Goal: Information Seeking & Learning: Learn about a topic

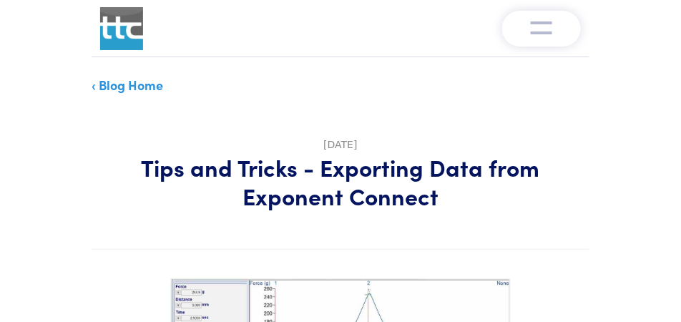
click at [116, 84] on link "‹ Blog Home" at bounding box center [128, 85] width 72 height 18
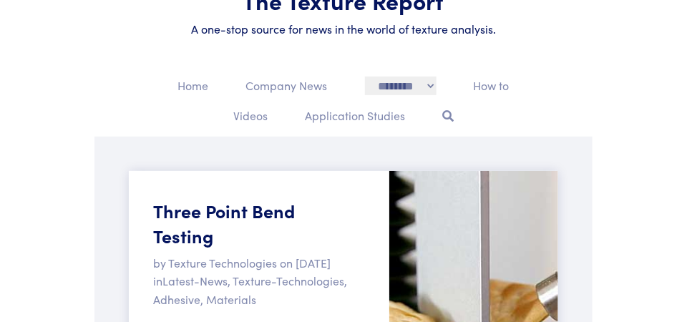
scroll to position [107, 0]
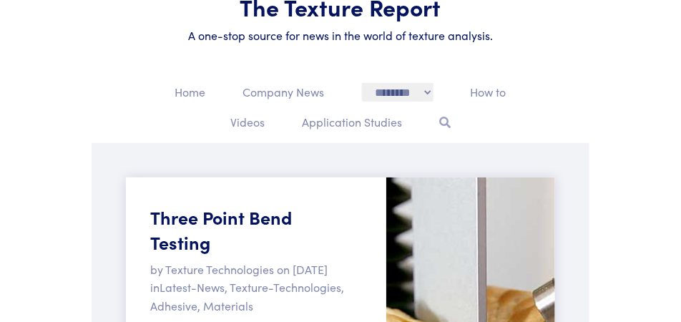
click at [447, 118] on icon at bounding box center [444, 122] width 11 height 11
click at [444, 120] on icon at bounding box center [444, 122] width 11 height 11
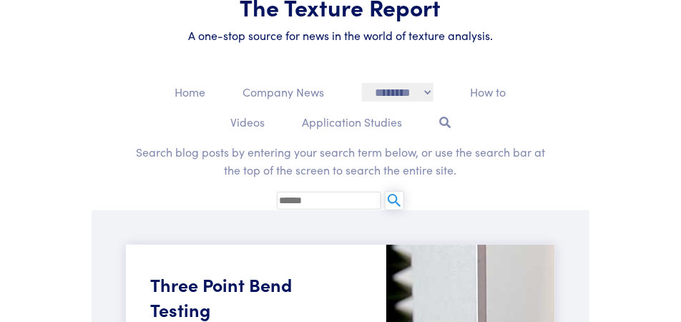
click at [318, 198] on input "text" at bounding box center [329, 201] width 104 height 18
type input "********"
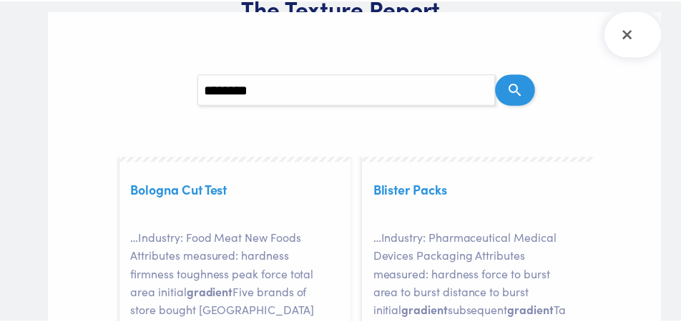
scroll to position [394, 0]
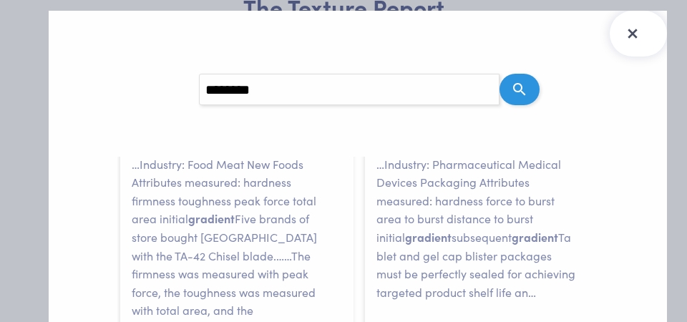
click at [638, 36] on icon "Close Search Results" at bounding box center [632, 33] width 23 height 23
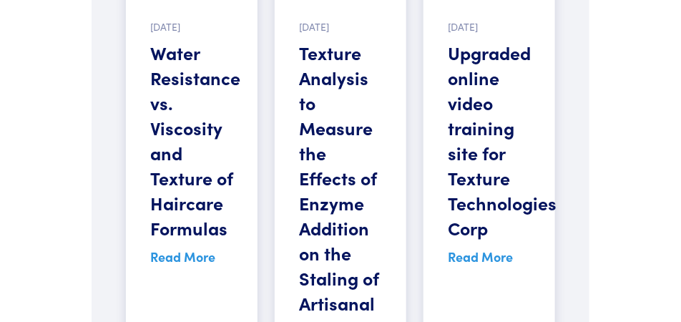
scroll to position [146, 0]
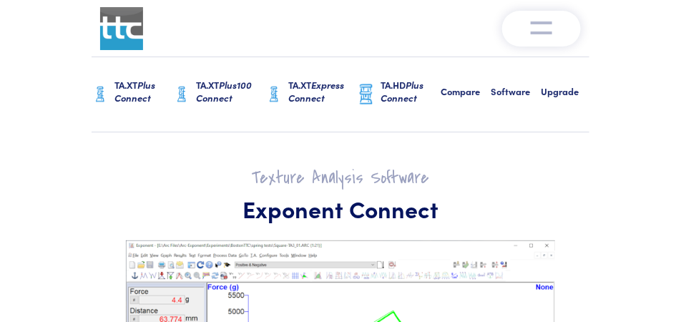
scroll to position [4431, 0]
